Goal: Book appointment/travel/reservation

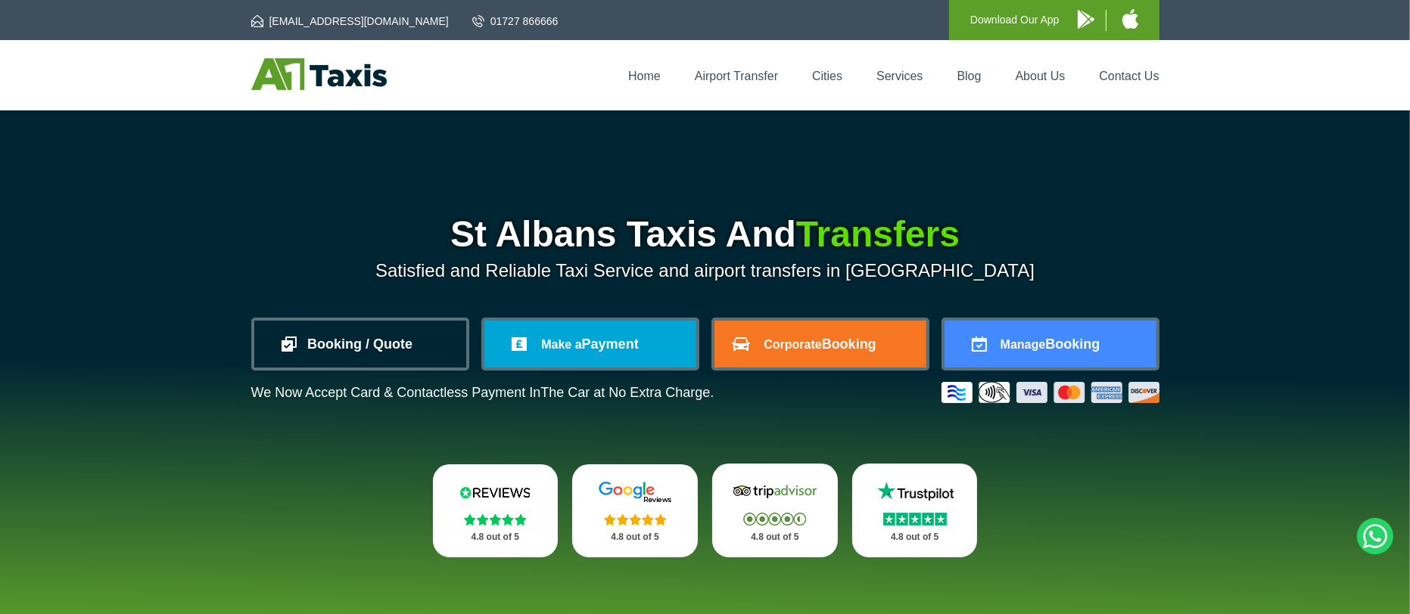
click at [353, 363] on link "Booking / Quote" at bounding box center [360, 344] width 212 height 47
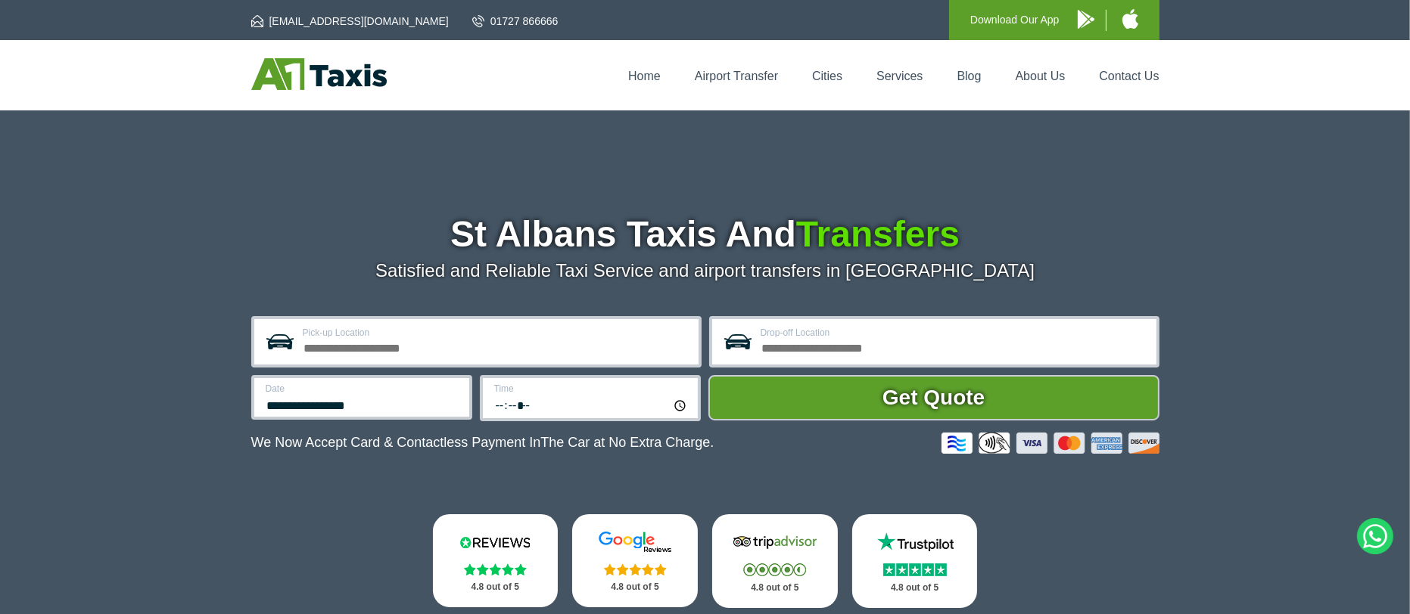
click at [412, 356] on input "Pick-up Location" at bounding box center [496, 347] width 387 height 18
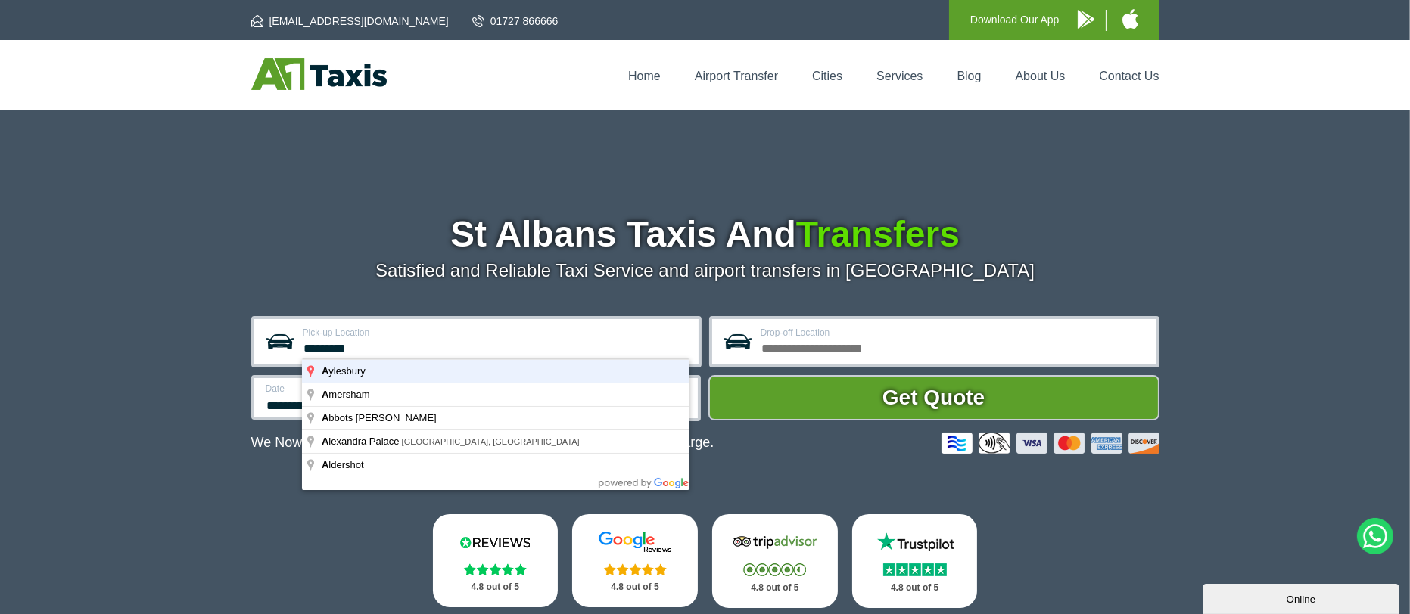
type input "*********"
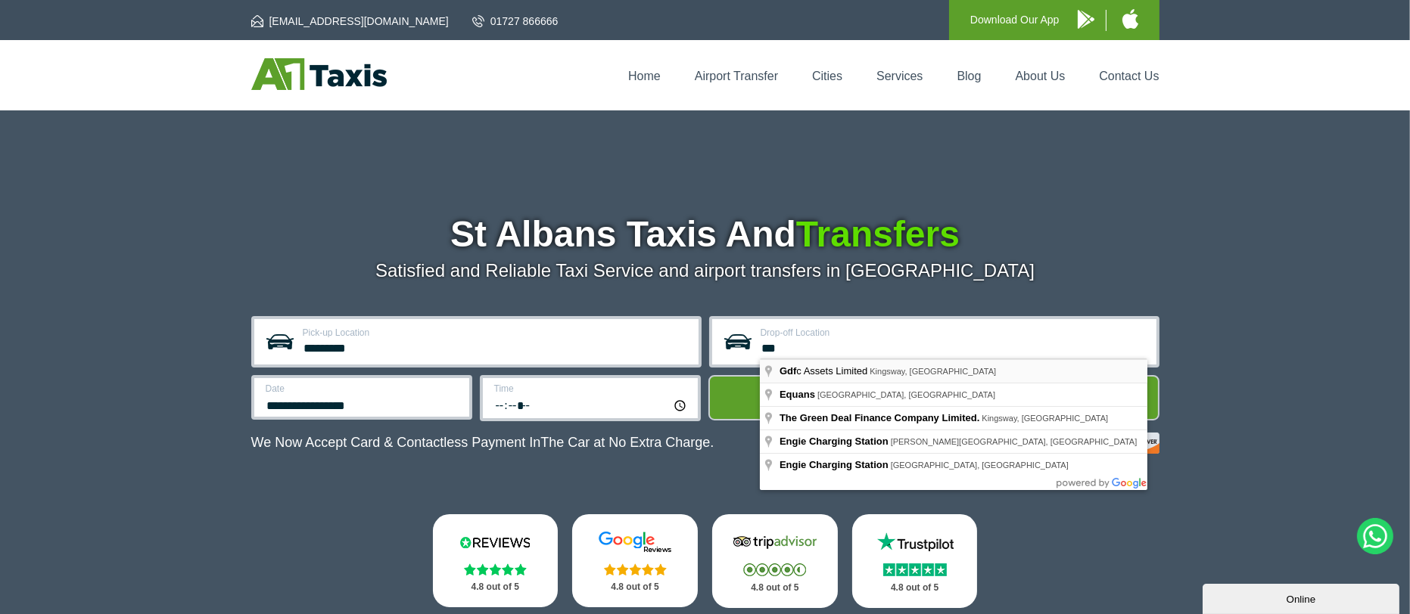
type input "**********"
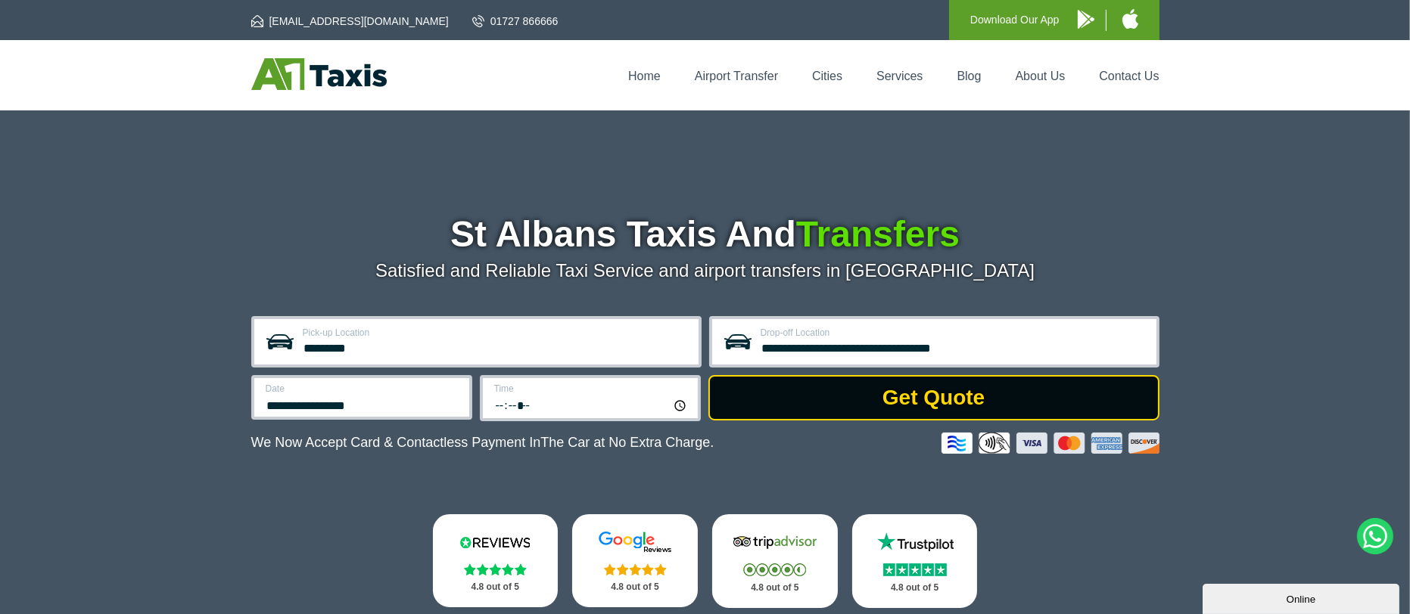
click at [1071, 411] on button "Get Quote" at bounding box center [933, 397] width 451 height 45
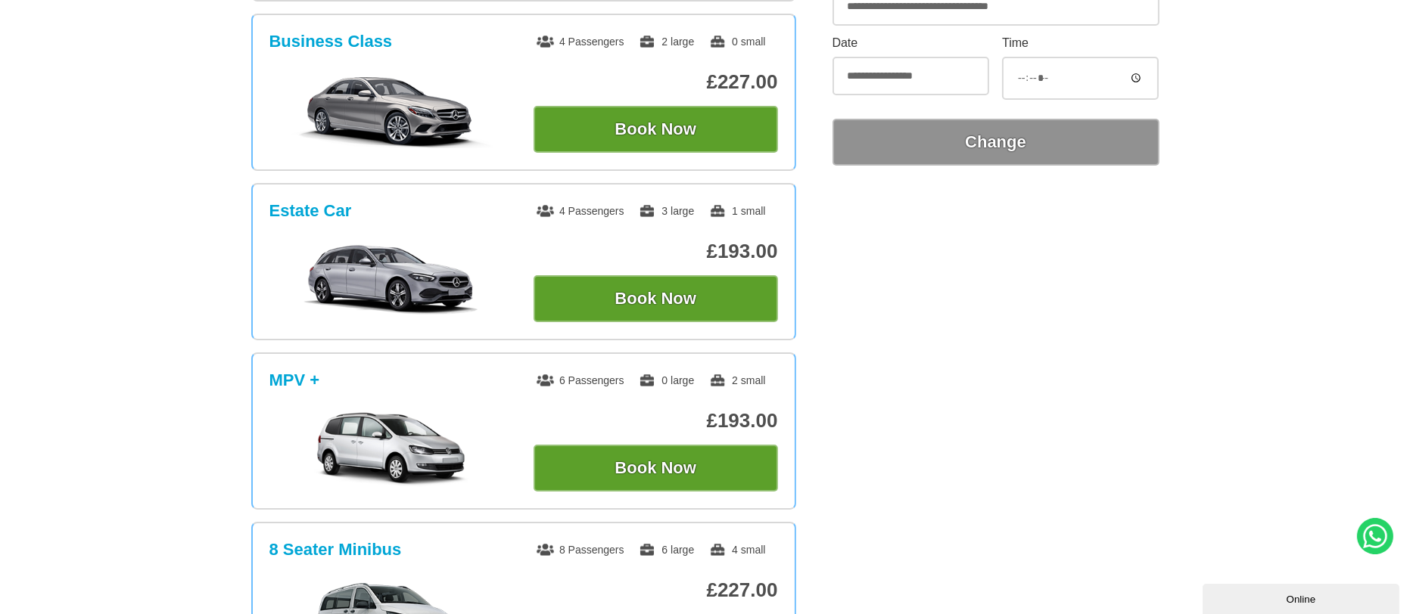
scroll to position [540, 0]
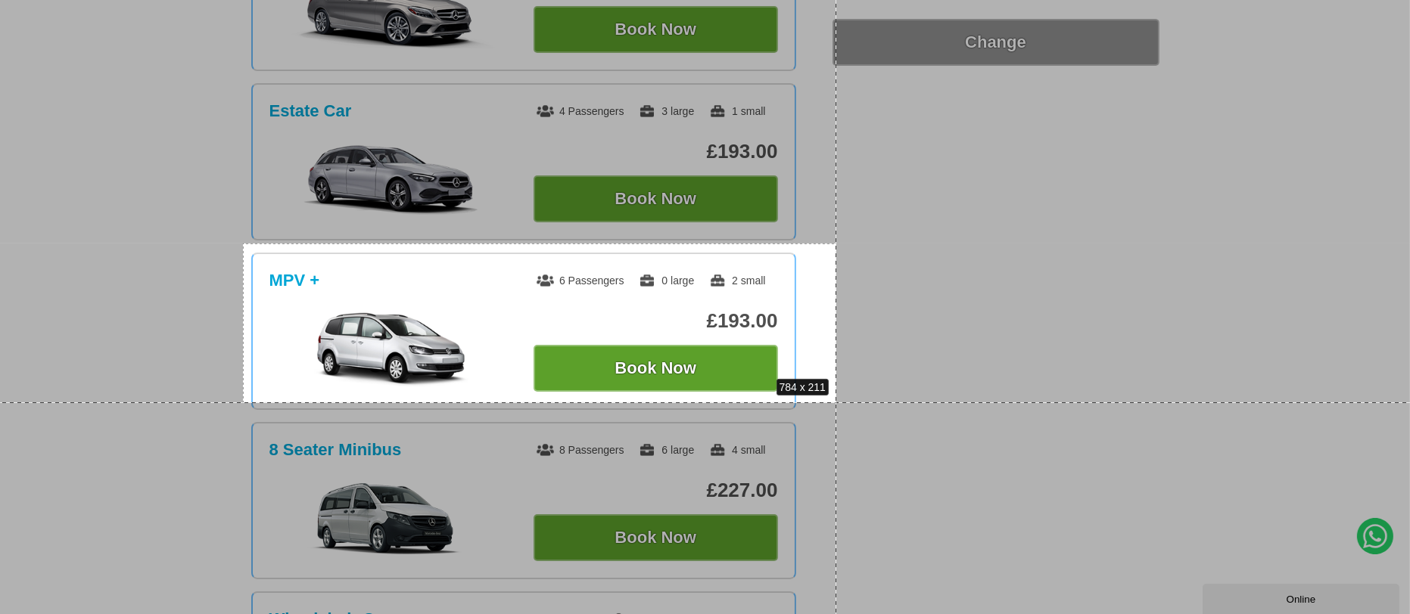
drag, startPoint x: 243, startPoint y: 243, endPoint x: 836, endPoint y: 403, distance: 614.4
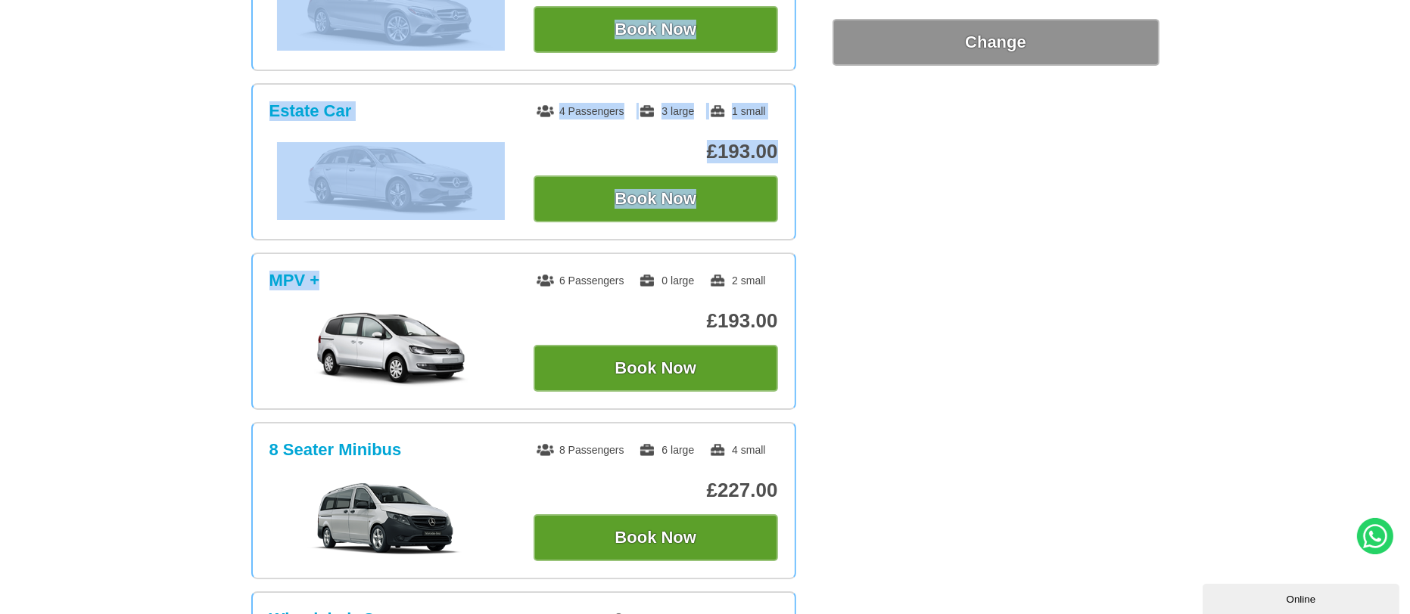
drag, startPoint x: 245, startPoint y: 242, endPoint x: 347, endPoint y: 251, distance: 101.8
click at [347, 251] on section "Saloon 4 Passengers 2 large 0 small £175.00 Book Now Business Class 4 Passenger…" at bounding box center [705, 248] width 1410 height 1008
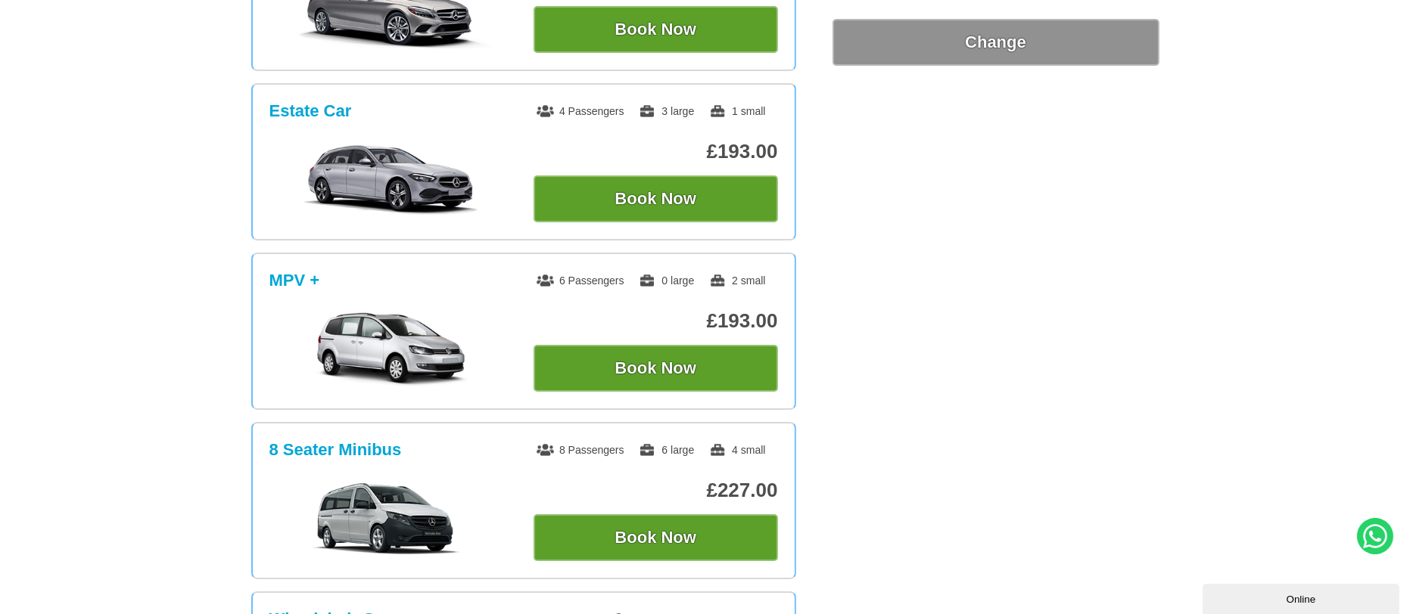
click at [152, 254] on section "Saloon 4 Passengers 2 large 0 small £175.00 Book Now Business Class 4 Passenger…" at bounding box center [705, 248] width 1410 height 1008
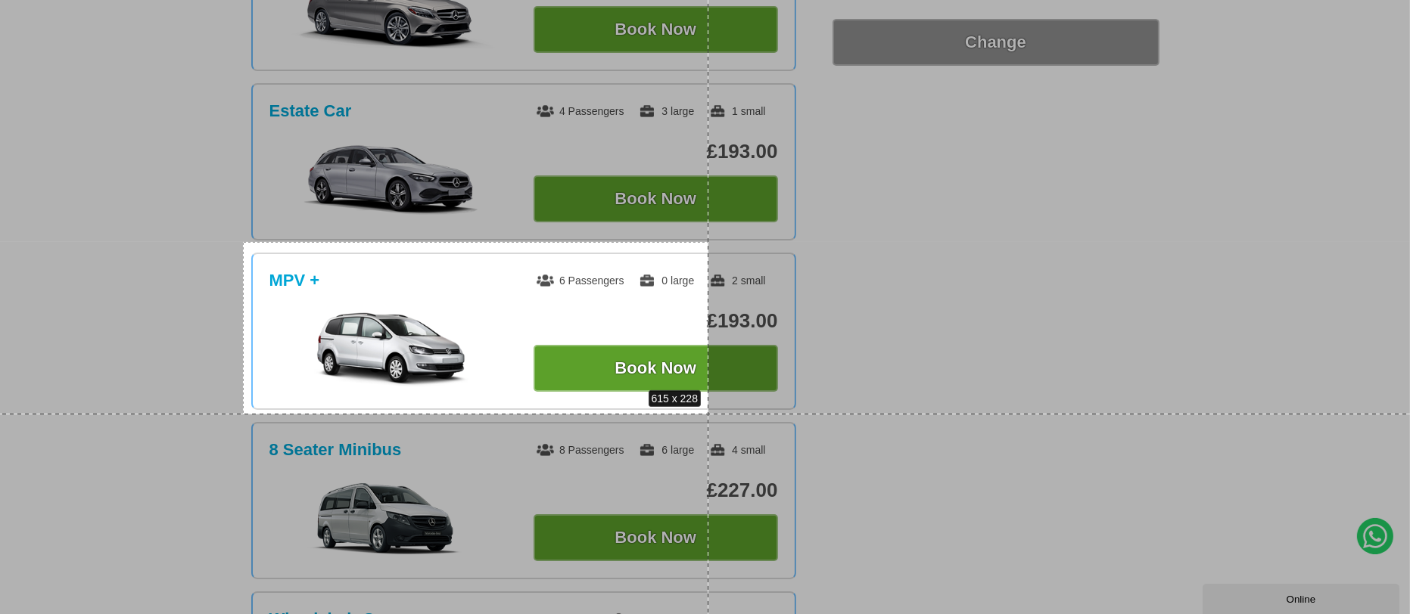
drag, startPoint x: 243, startPoint y: 241, endPoint x: 708, endPoint y: 413, distance: 496.1
